Goal: Information Seeking & Learning: Learn about a topic

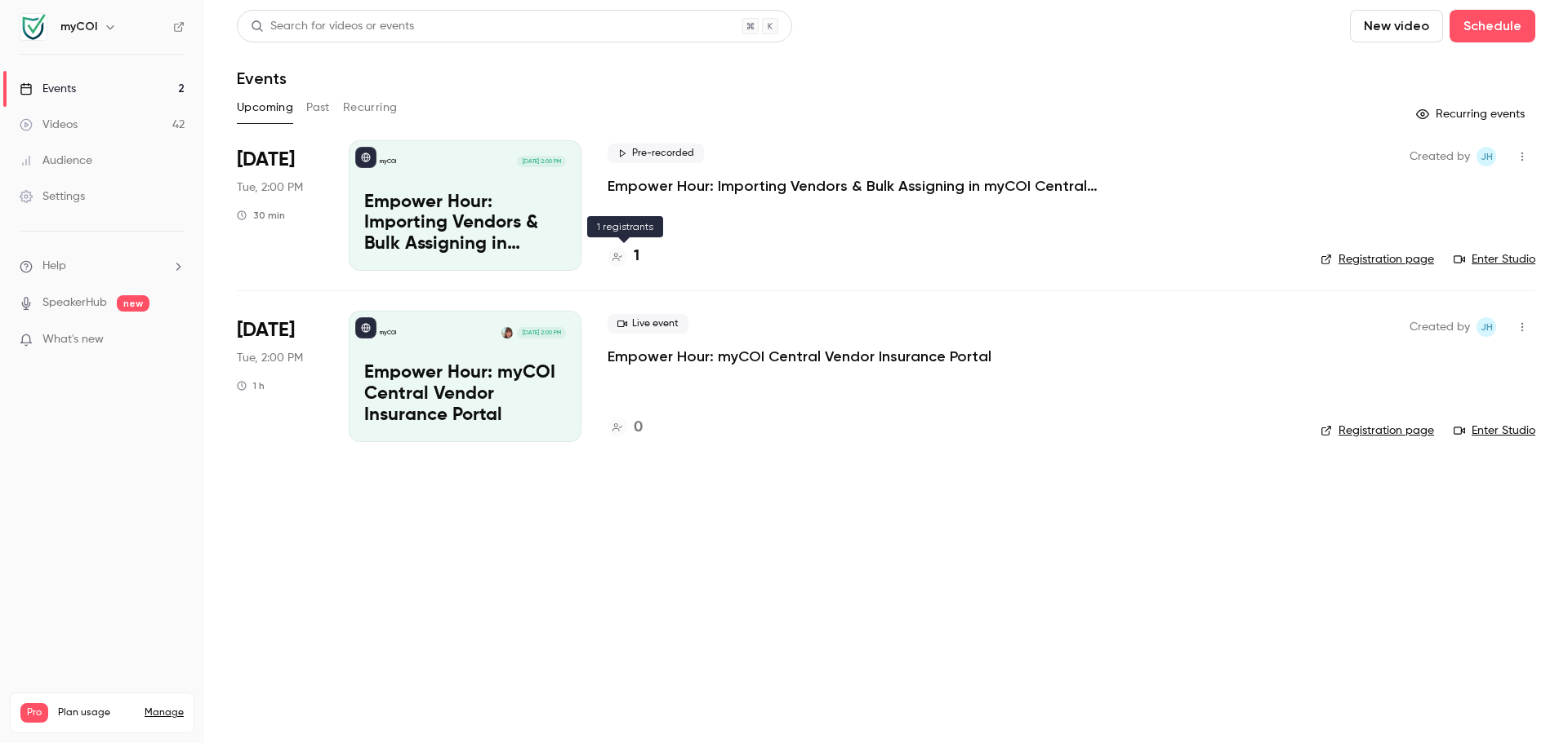
click at [638, 255] on h4 "1" at bounding box center [636, 256] width 5 height 22
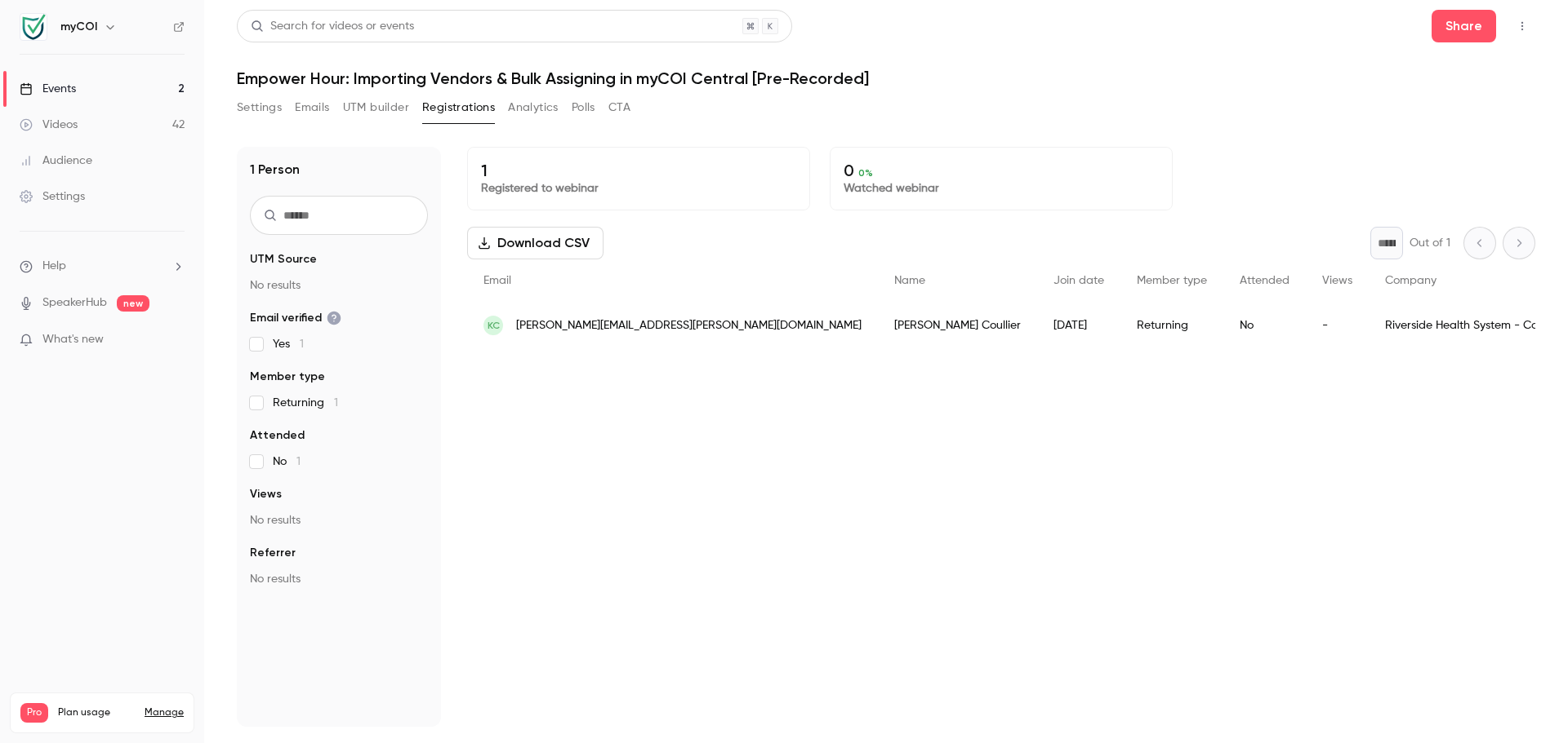
click at [93, 126] on link "Videos 42" at bounding box center [102, 125] width 204 height 36
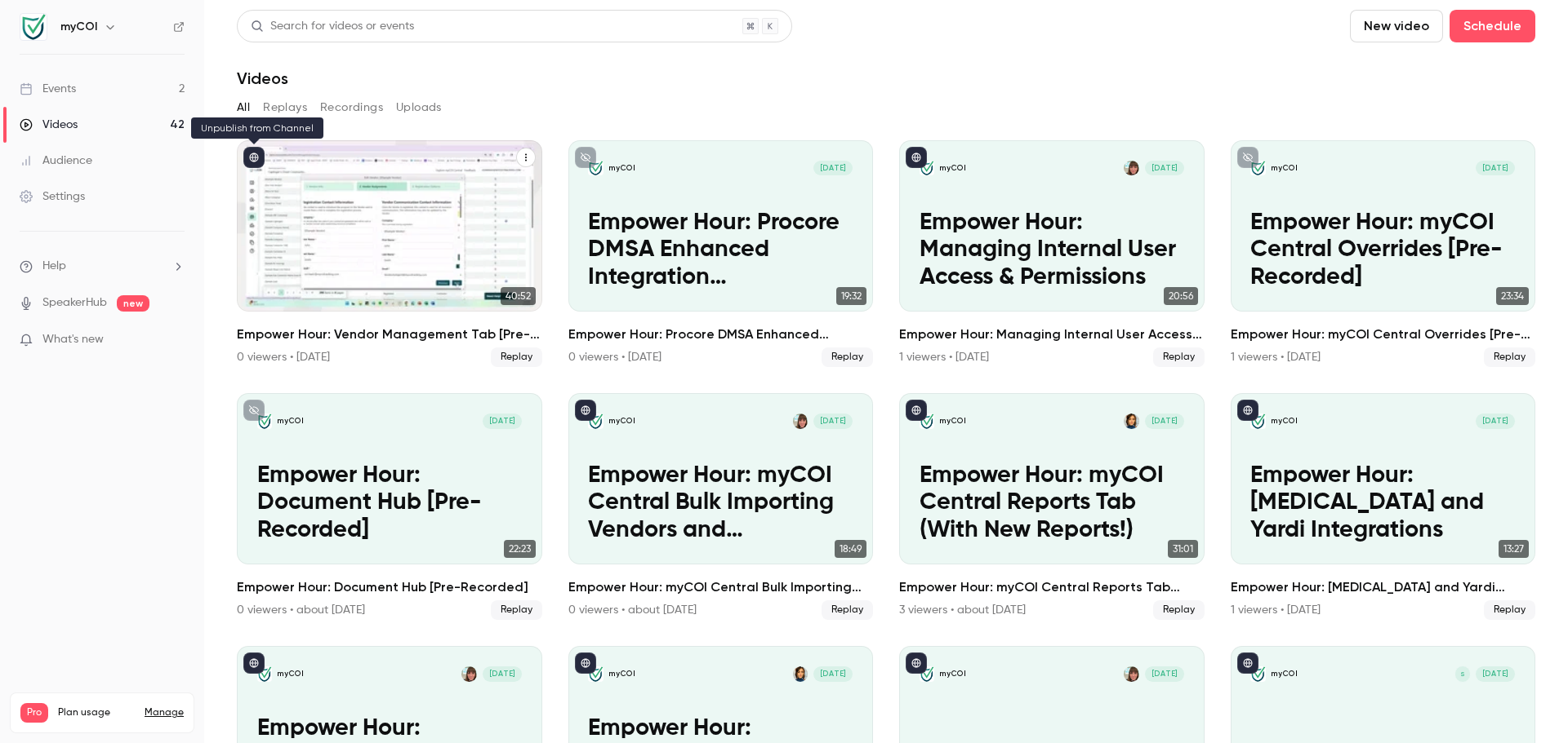
click at [253, 159] on icon "published" at bounding box center [254, 157] width 10 height 10
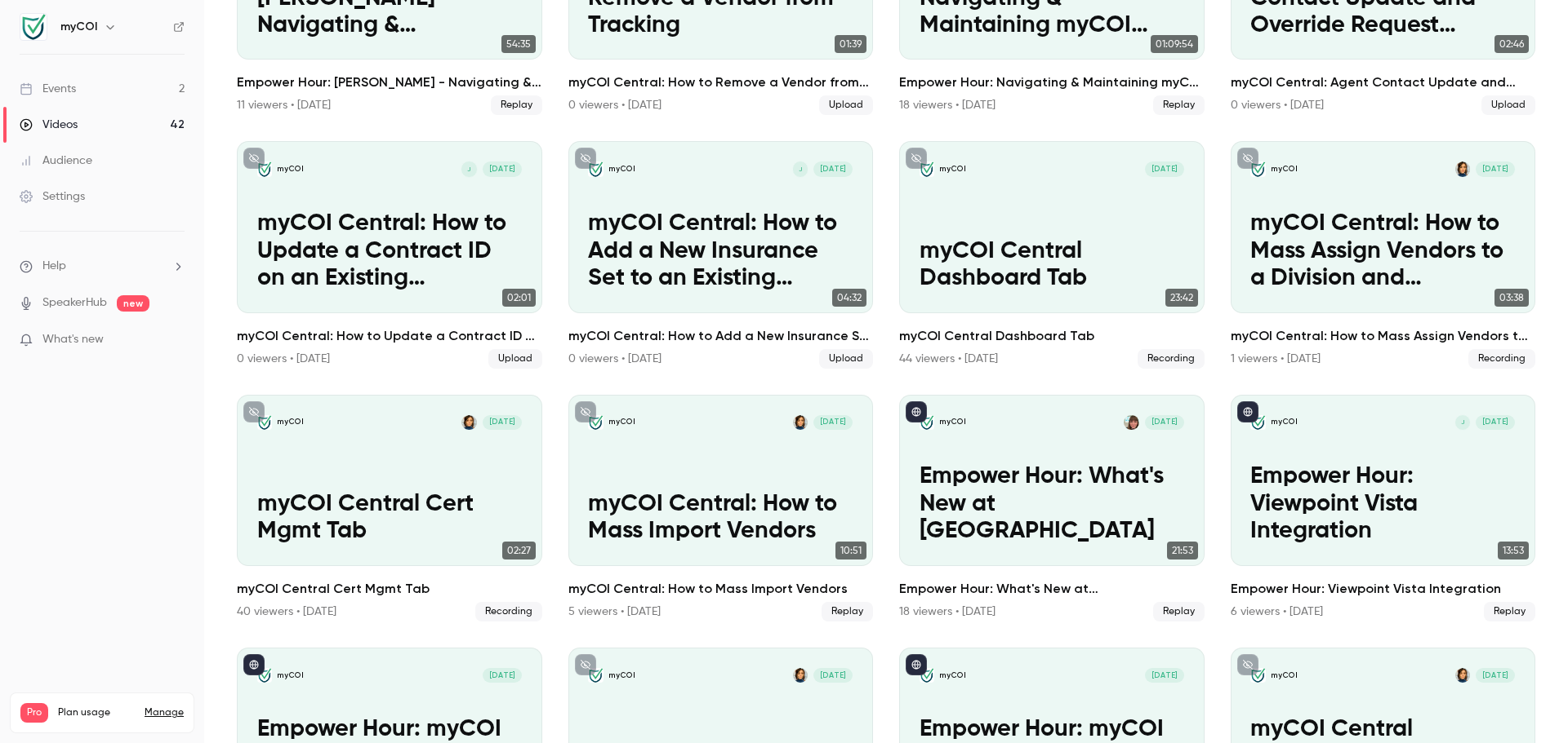
scroll to position [1258, 0]
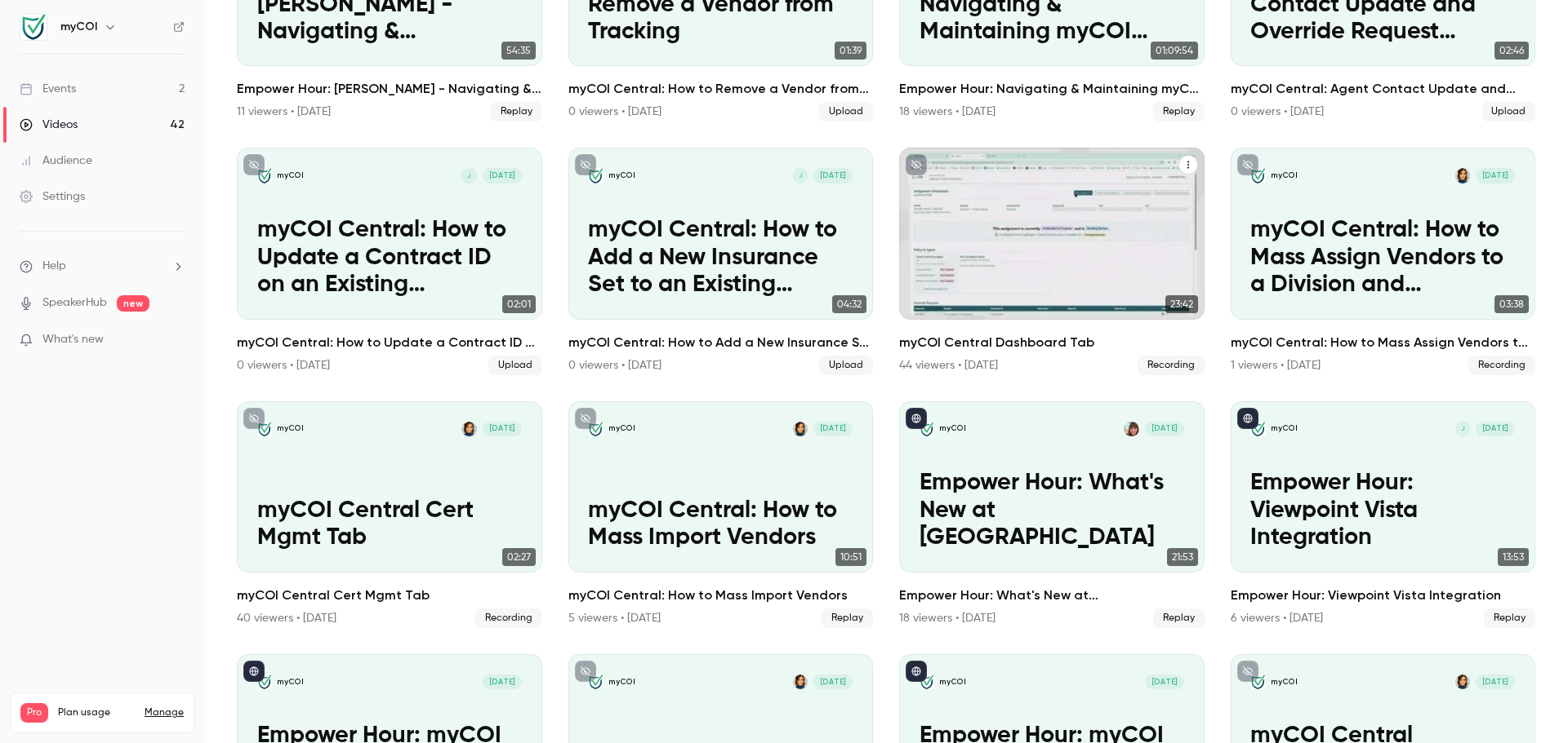
click at [1031, 245] on p "myCOI Central Dashboard Tab" at bounding box center [1051, 272] width 265 height 55
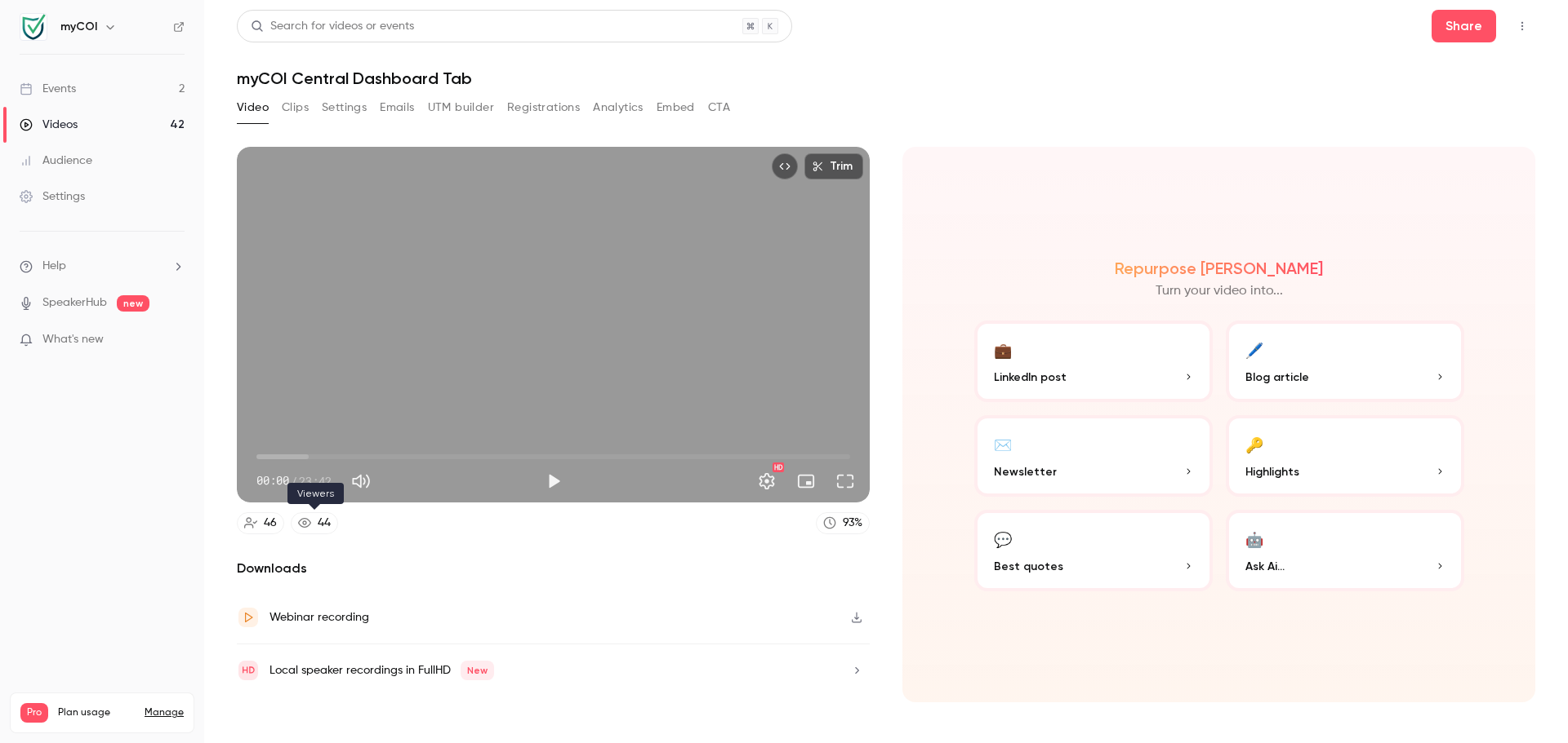
click at [318, 517] on div "44" at bounding box center [324, 523] width 14 height 17
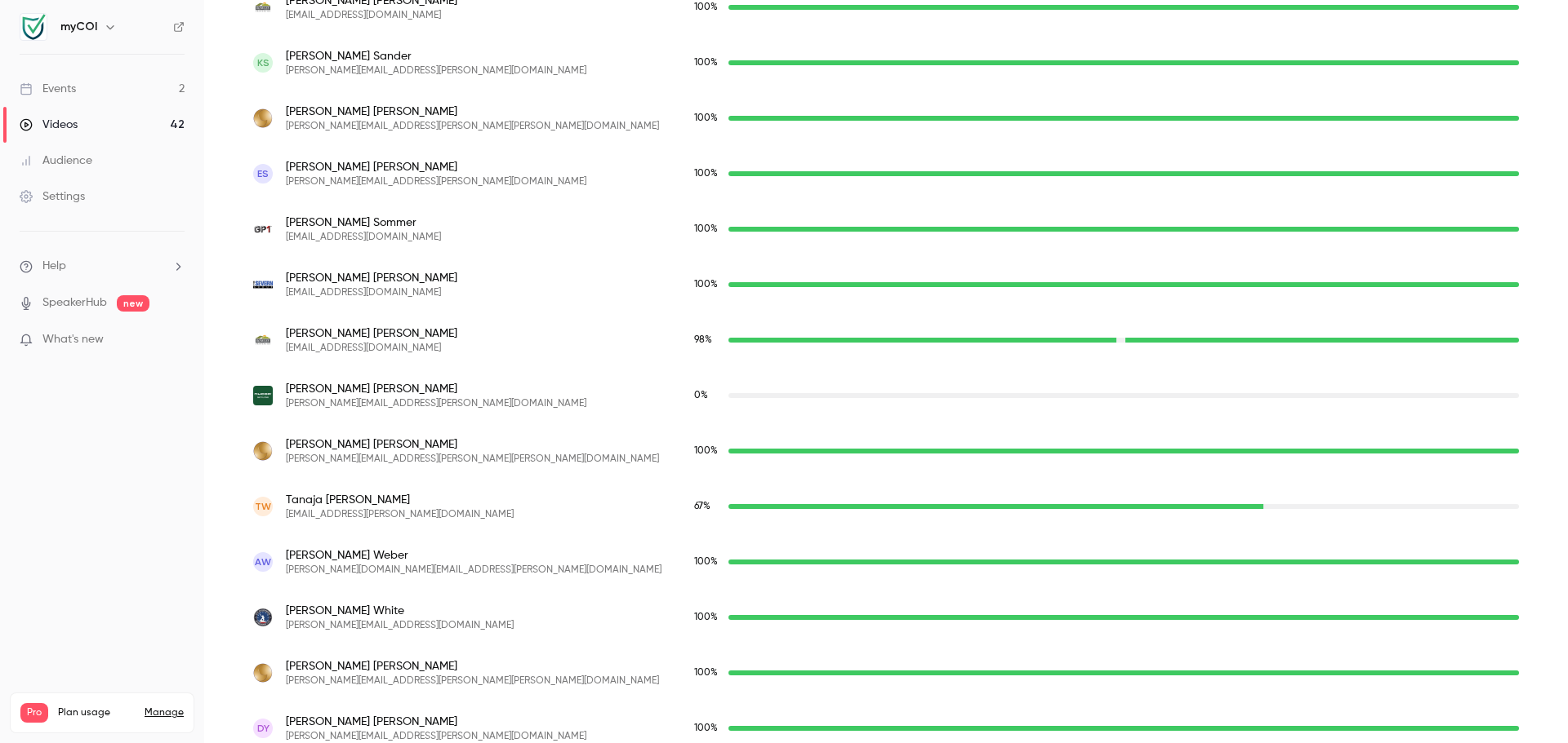
scroll to position [2487, 0]
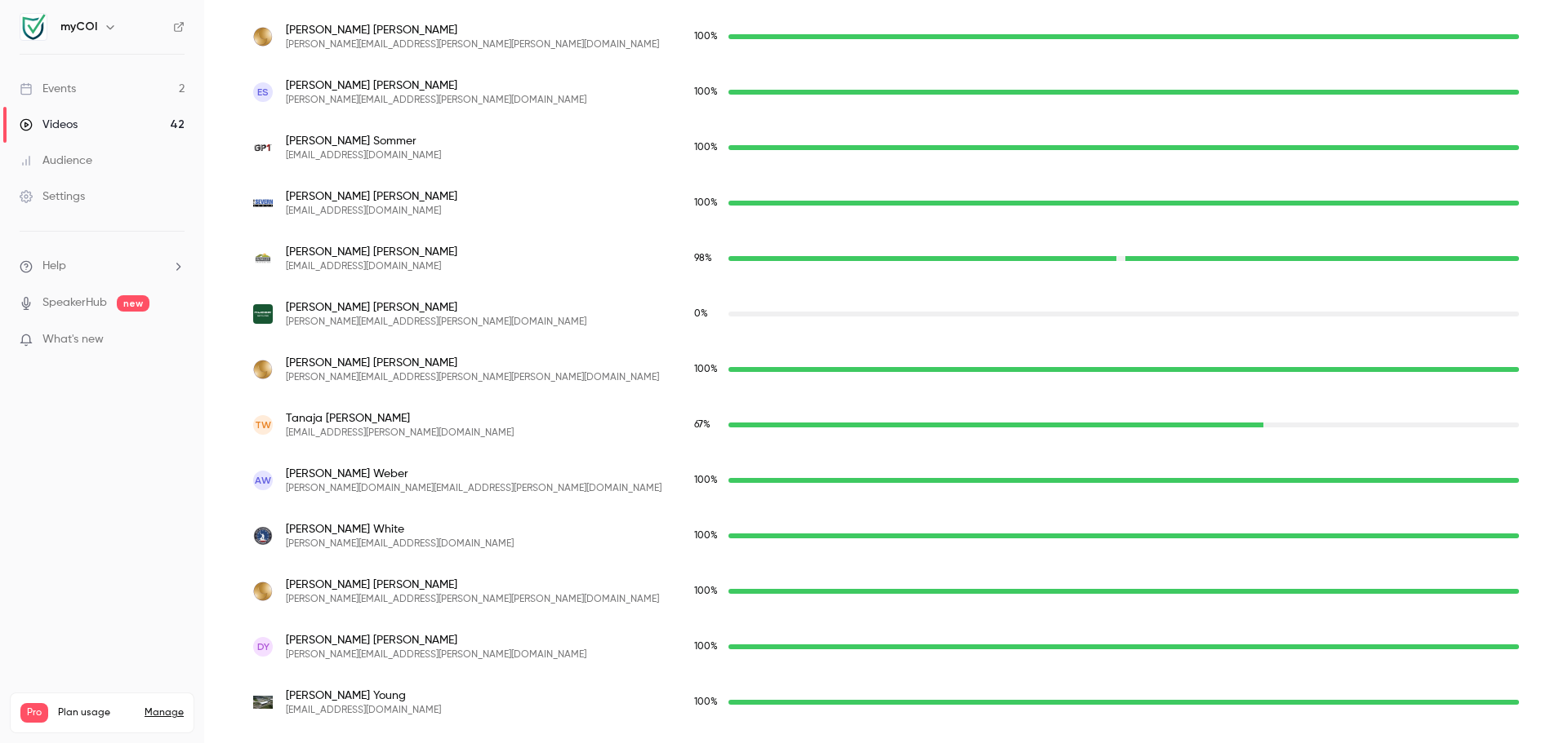
click at [75, 166] on div "Audience" at bounding box center [56, 161] width 73 height 16
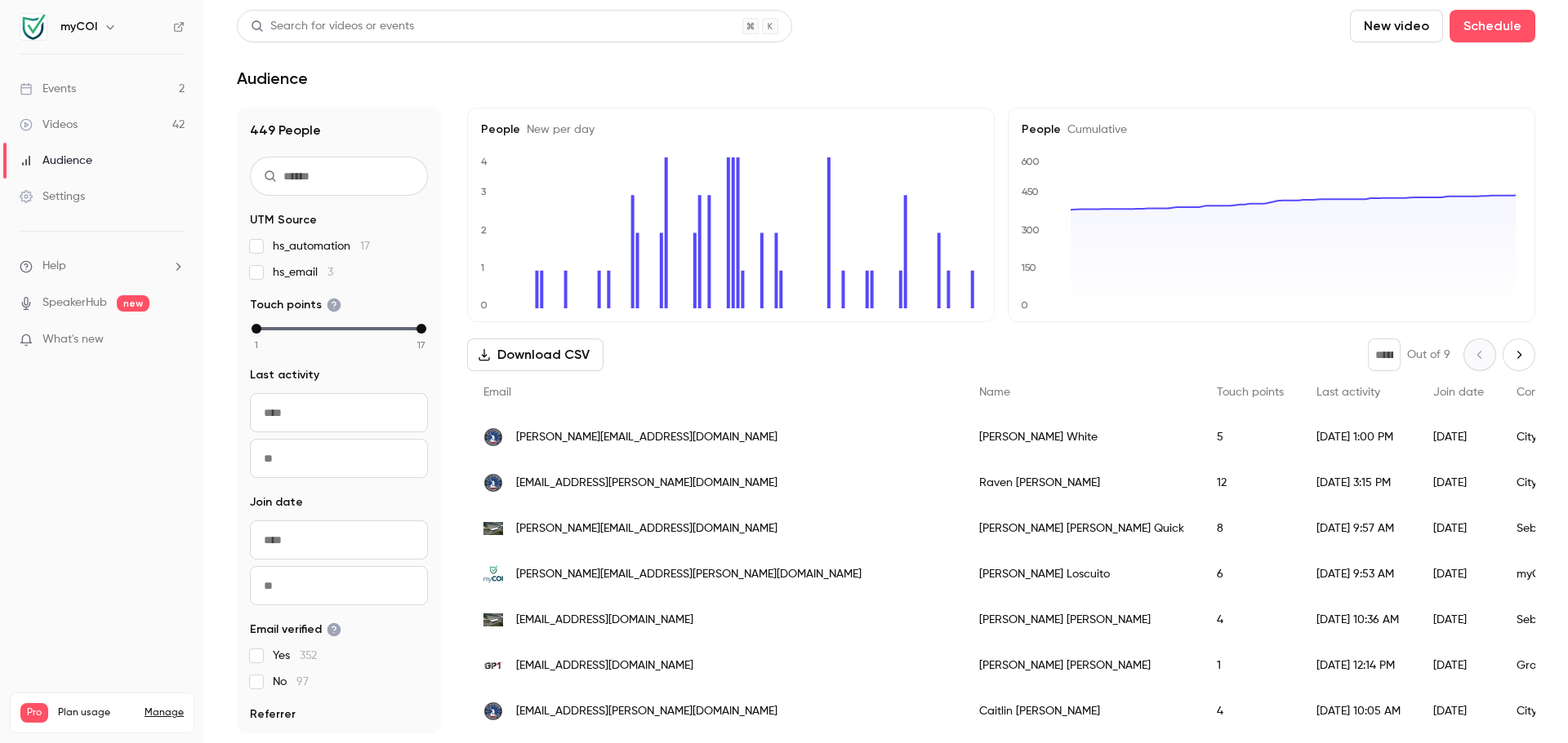
click at [350, 179] on input "text" at bounding box center [339, 176] width 178 height 40
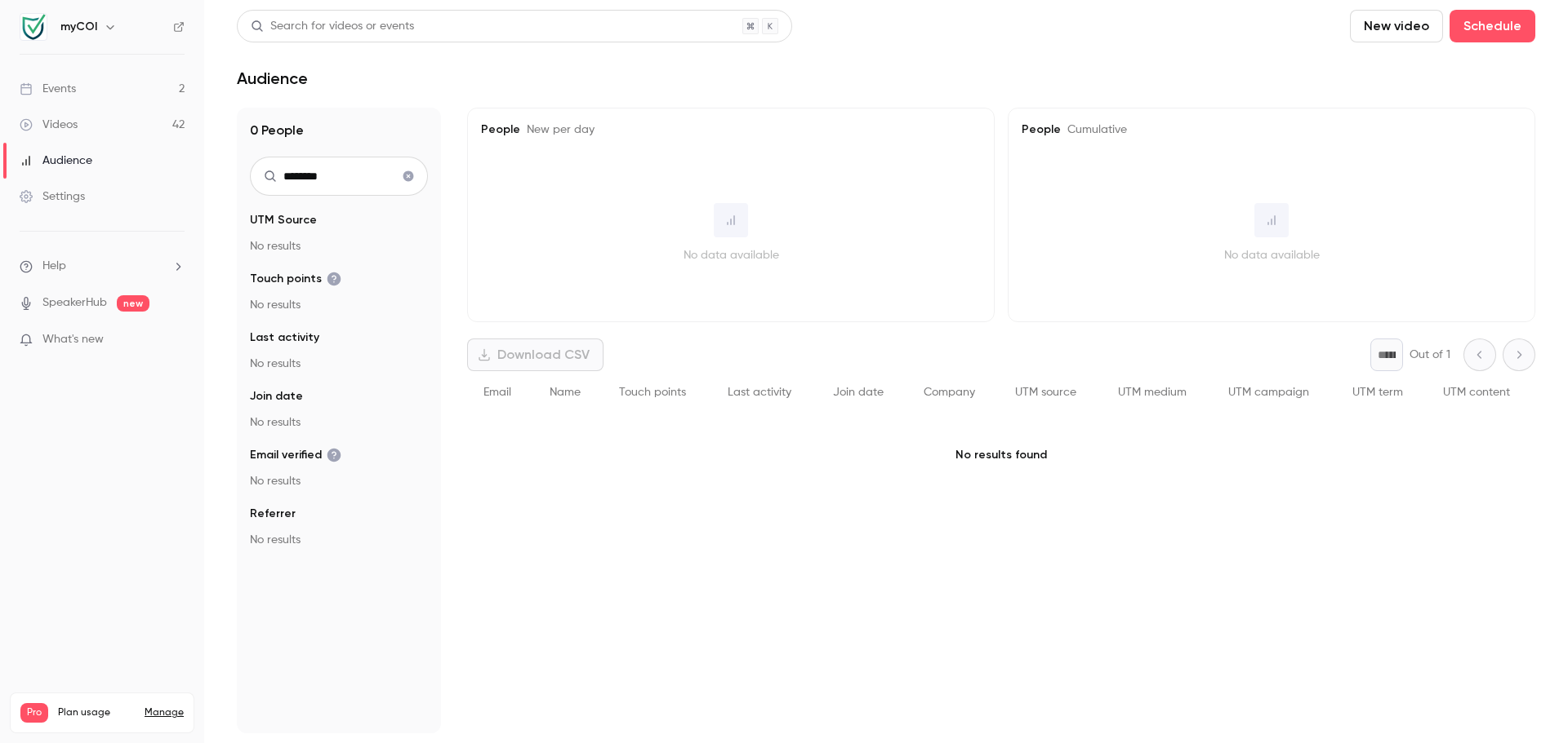
drag, startPoint x: 350, startPoint y: 180, endPoint x: 261, endPoint y: 180, distance: 89.0
click at [261, 180] on input "********" at bounding box center [339, 176] width 178 height 40
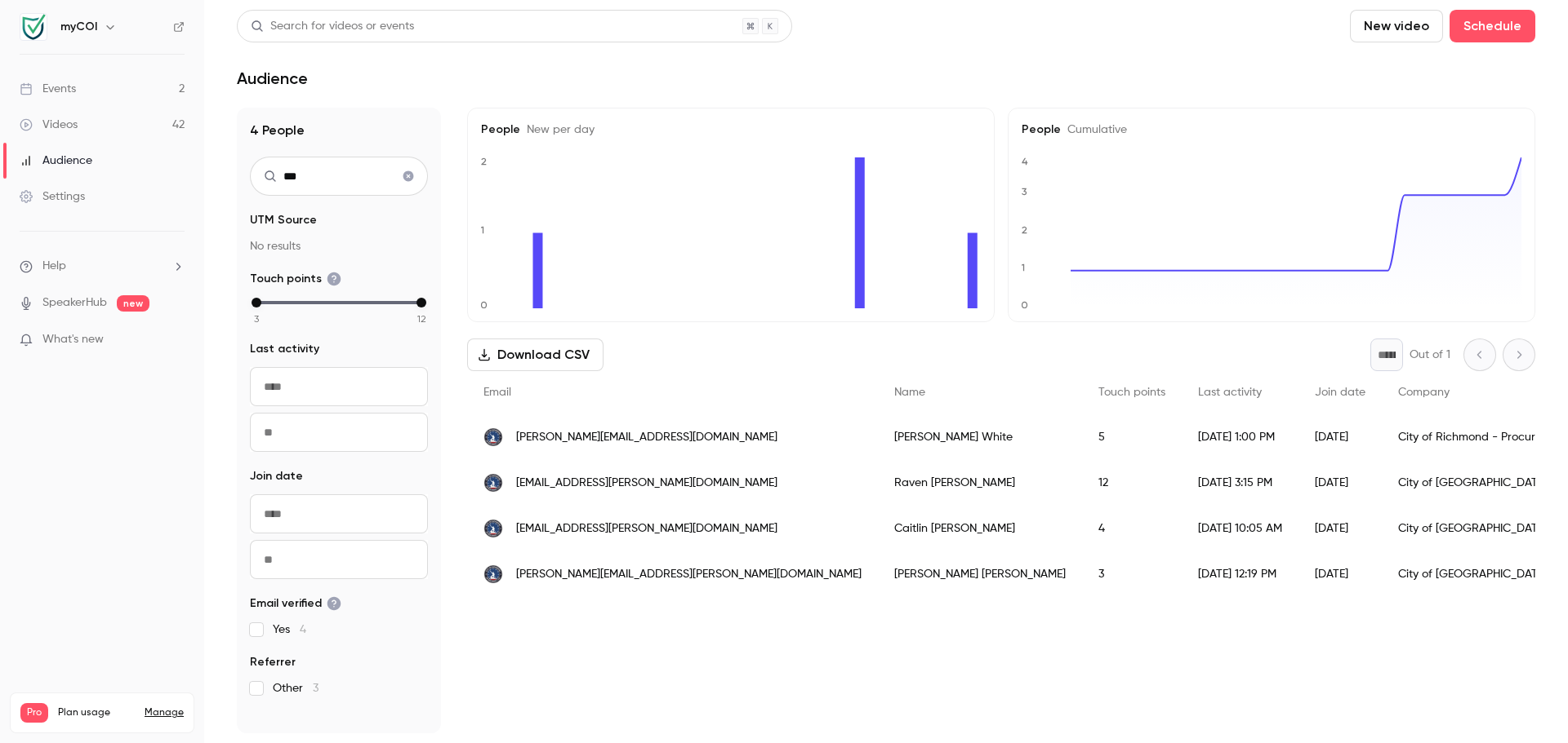
type input "***"
click at [1082, 481] on div "12" at bounding box center [1131, 483] width 100 height 46
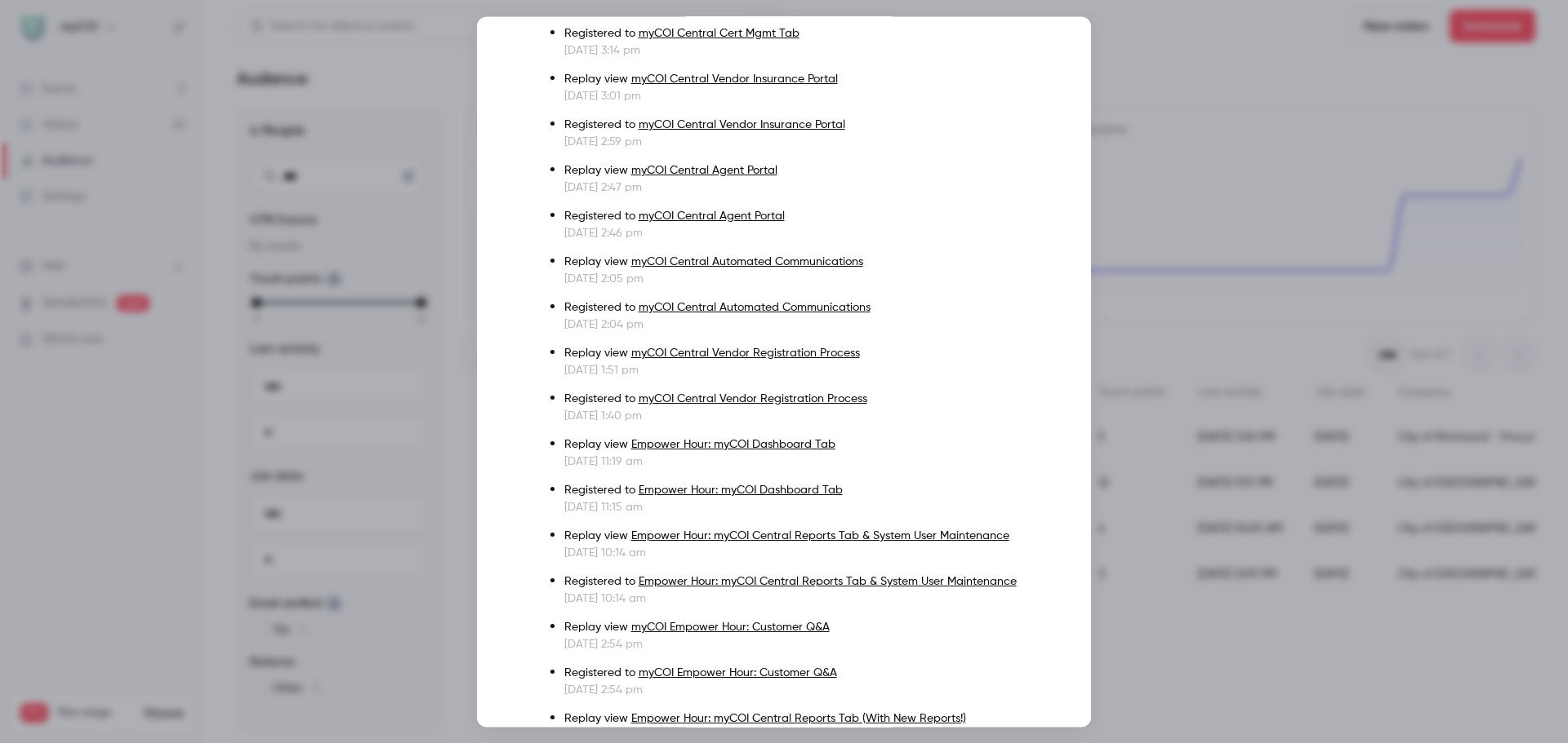
scroll to position [259, 0]
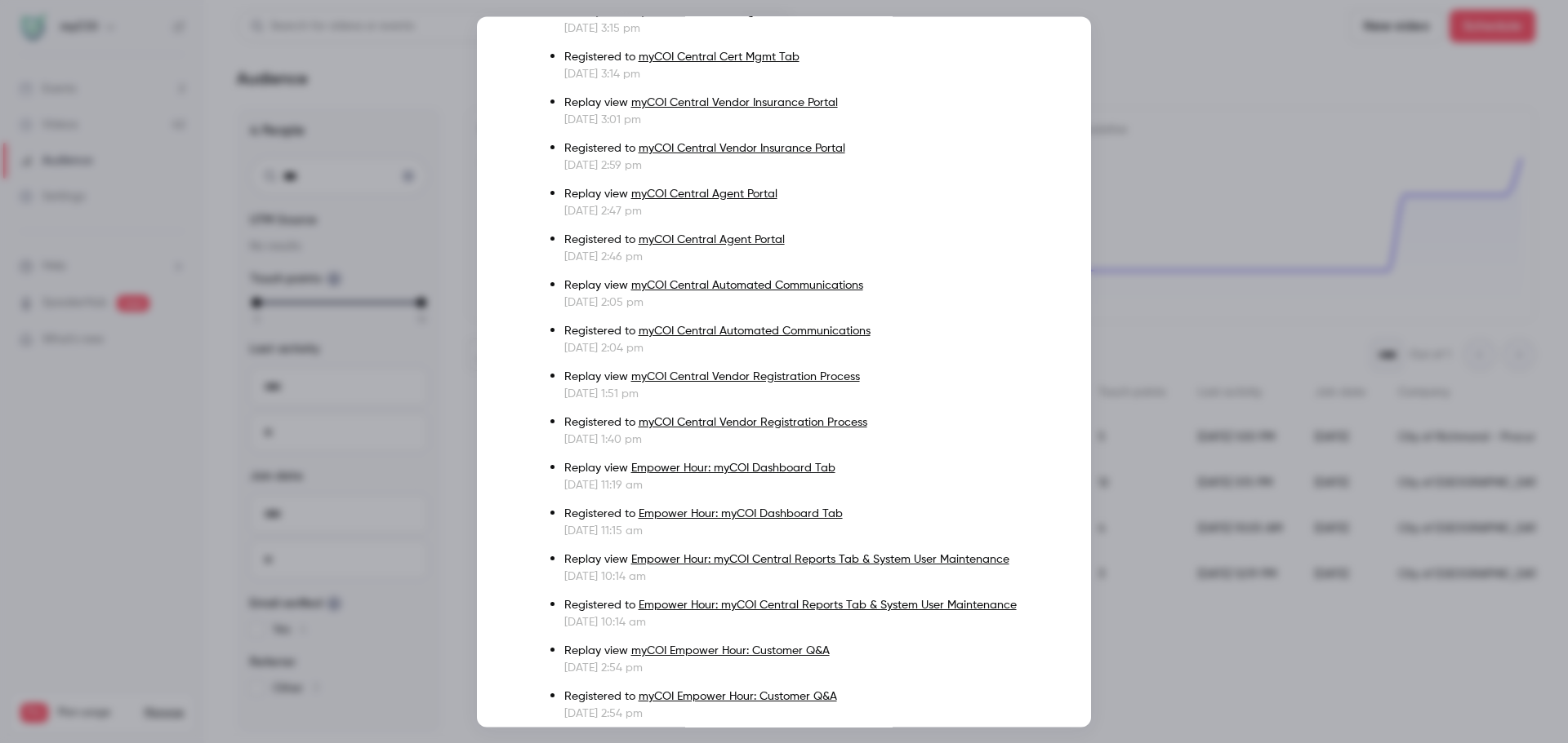
click at [811, 462] on link "Empower Hour: myCOI Dashboard Tab" at bounding box center [733, 468] width 204 height 12
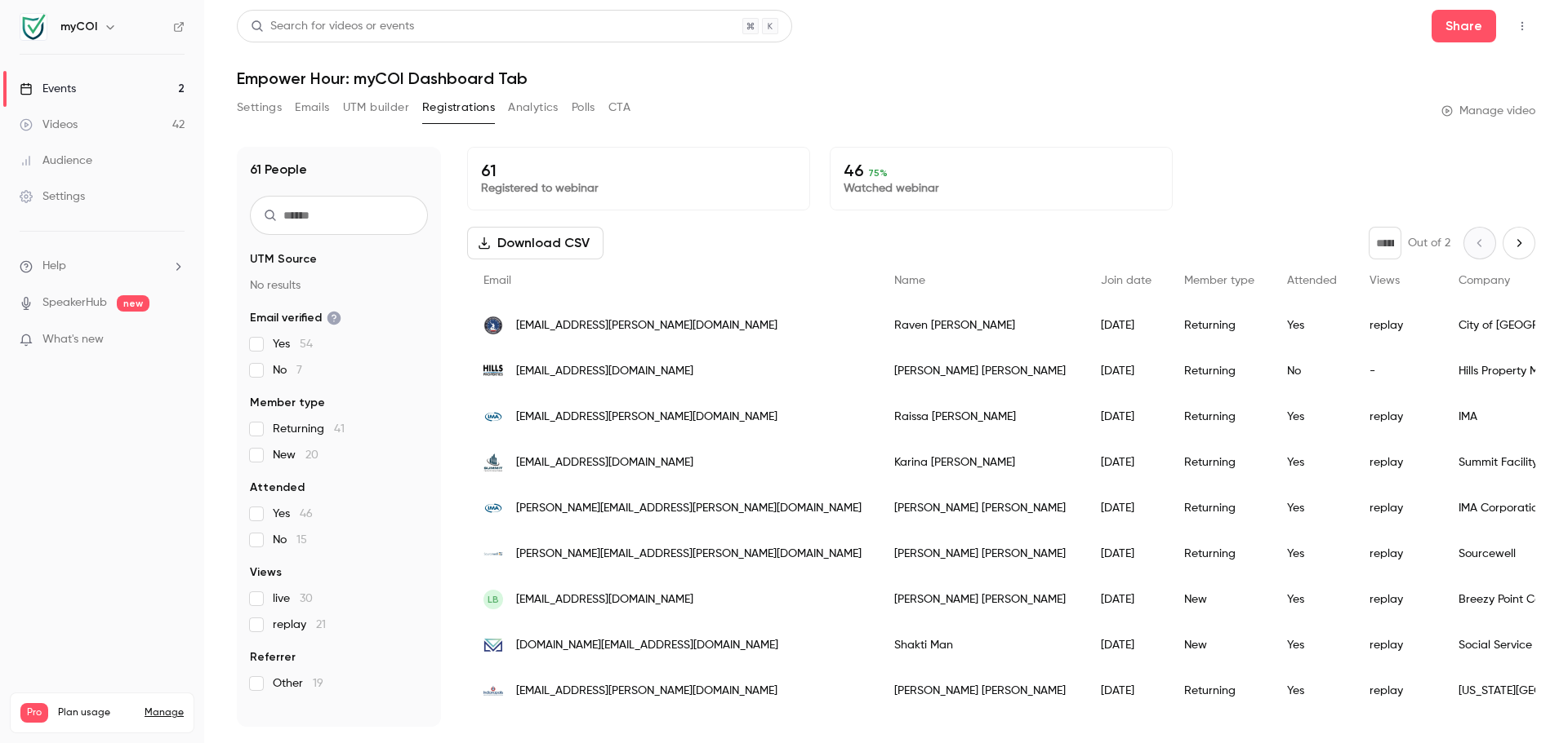
click at [858, 172] on p "46 75 %" at bounding box center [1001, 171] width 315 height 20
